Goal: Information Seeking & Learning: Learn about a topic

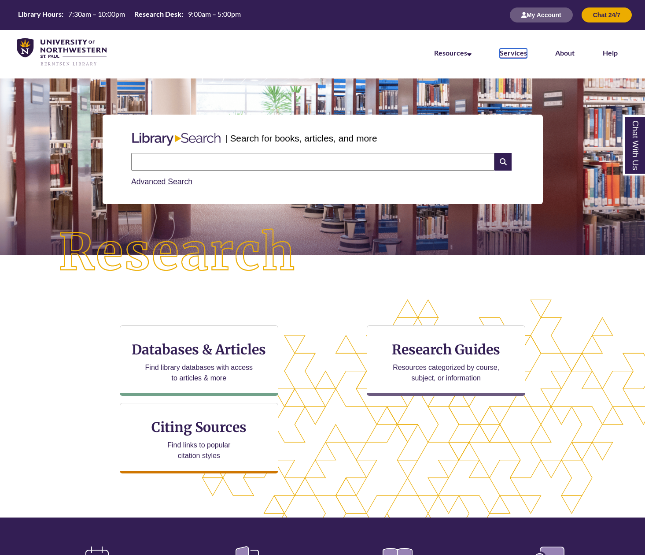
click at [513, 53] on link "Services" at bounding box center [513, 53] width 27 height 10
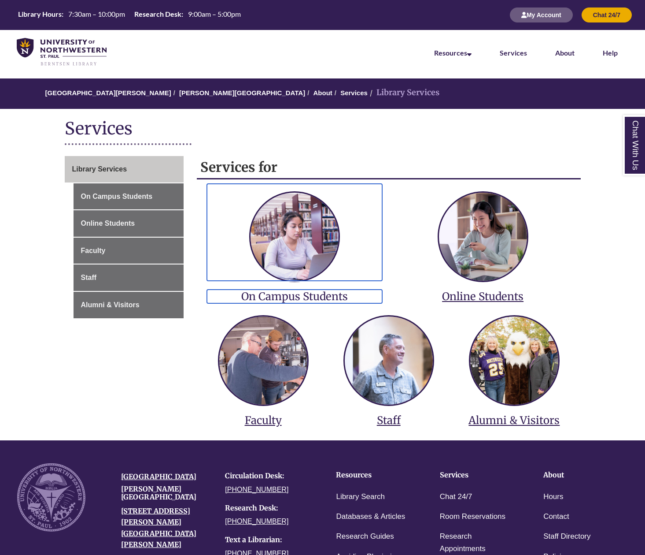
click at [325, 295] on h3 "On Campus Students" at bounding box center [294, 296] width 175 height 14
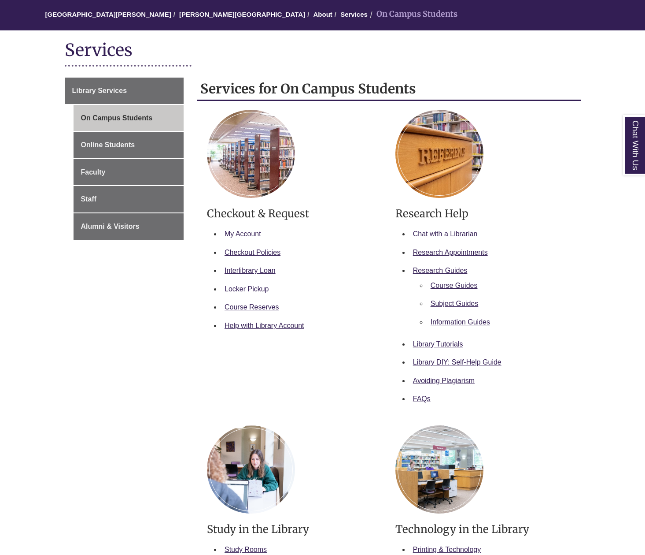
scroll to position [264, 0]
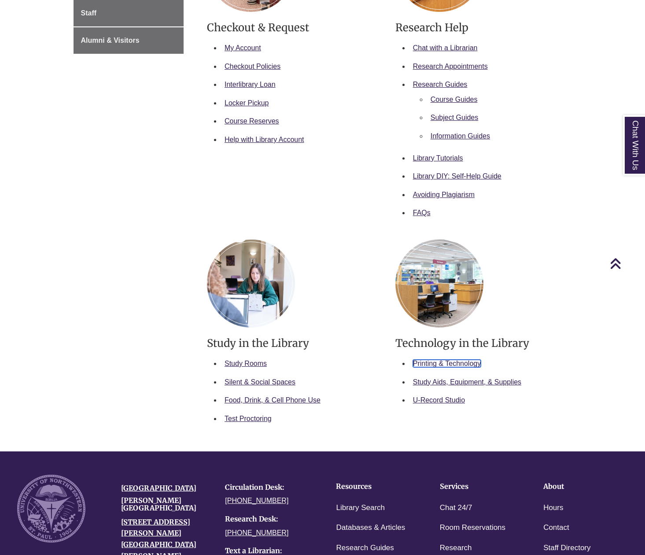
click at [457, 361] on link "Printing & Technology" at bounding box center [447, 362] width 68 height 7
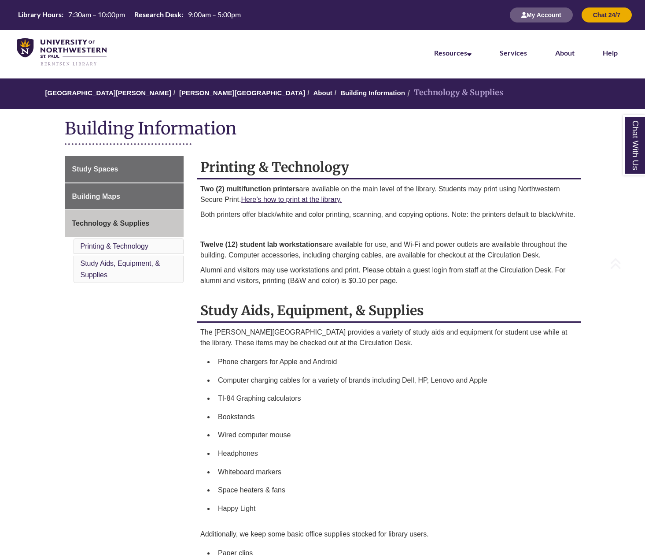
scroll to position [156, 0]
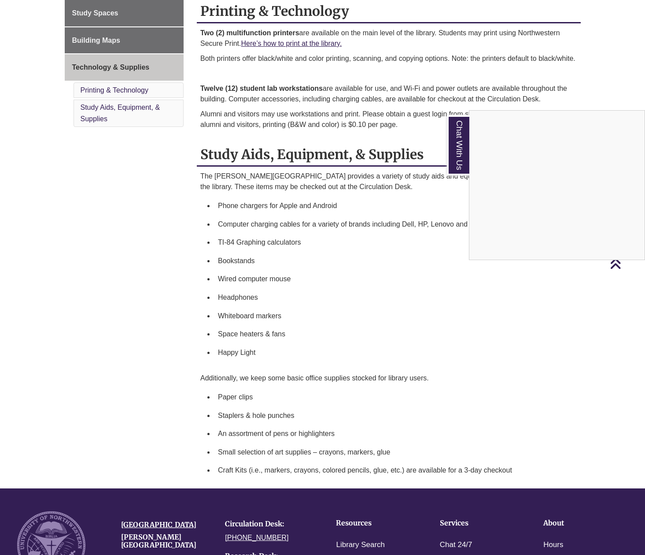
click at [17, 432] on div "Chat With Us" at bounding box center [322, 277] width 645 height 555
